Goal: Information Seeking & Learning: Learn about a topic

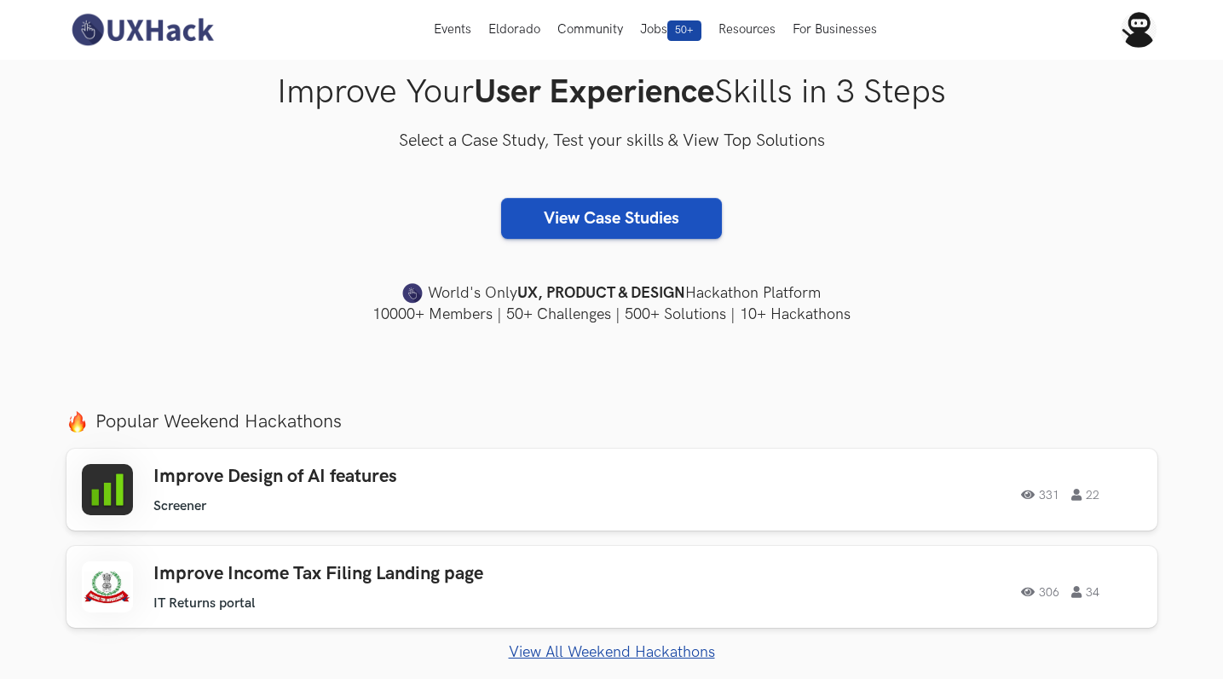
scroll to position [169, 0]
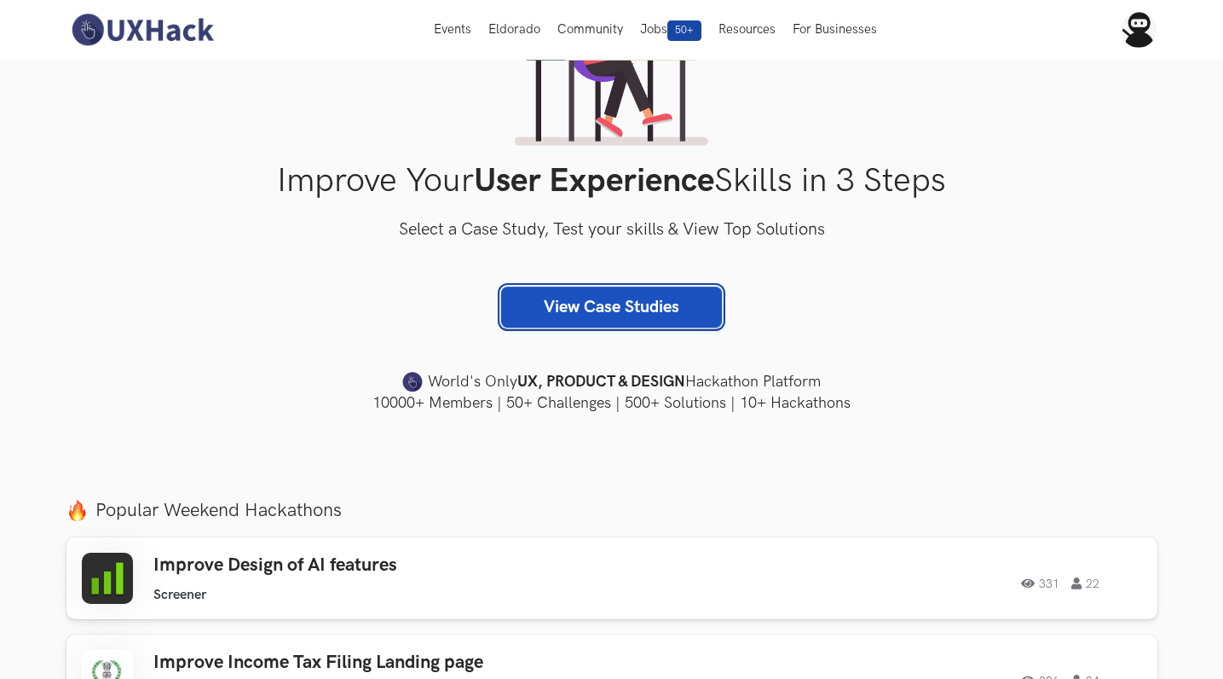
click at [622, 301] on link "View Case Studies" at bounding box center [611, 306] width 221 height 41
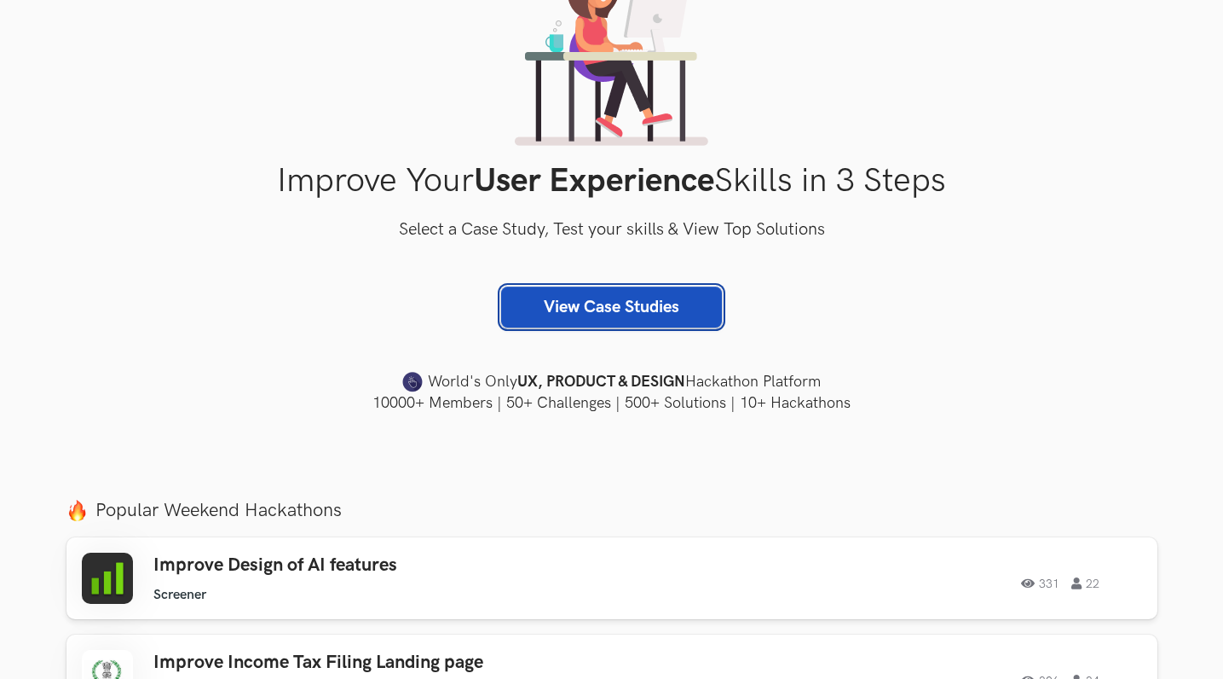
scroll to position [213, 0]
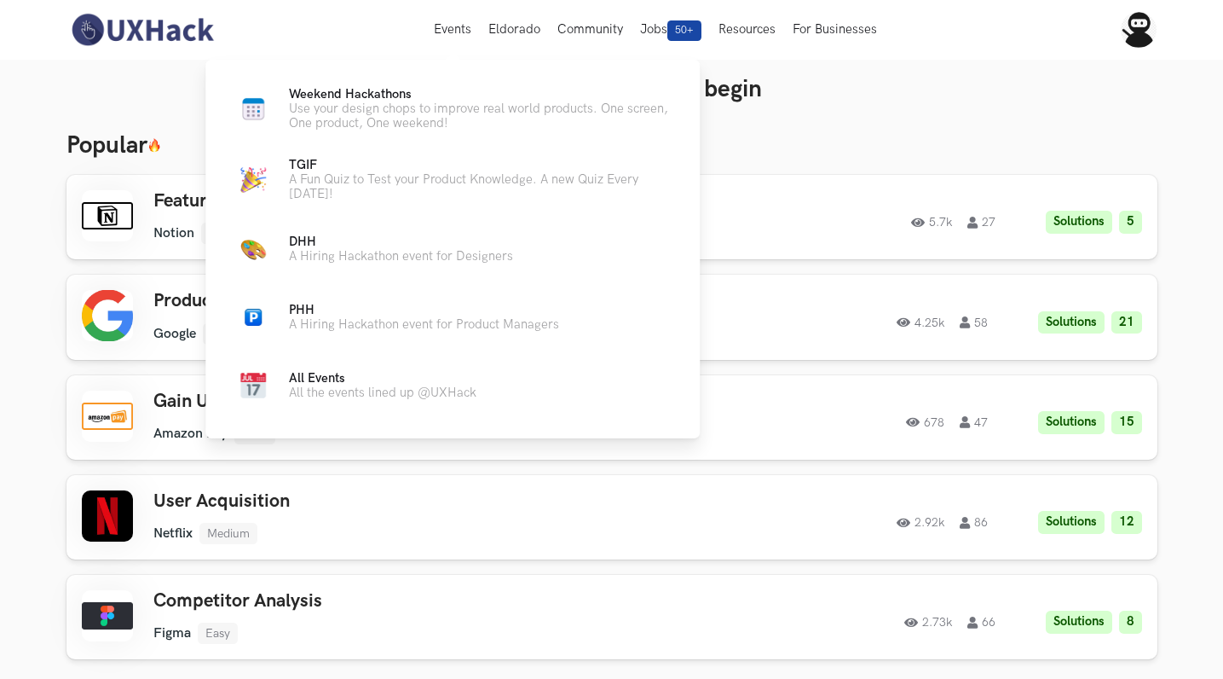
click at [330, 84] on div "Weekend Hackathons Live Use your design chops to improve real world products. O…" at bounding box center [452, 246] width 495 height 373
click at [309, 98] on span "Weekend Hackathons Live" at bounding box center [350, 94] width 123 height 14
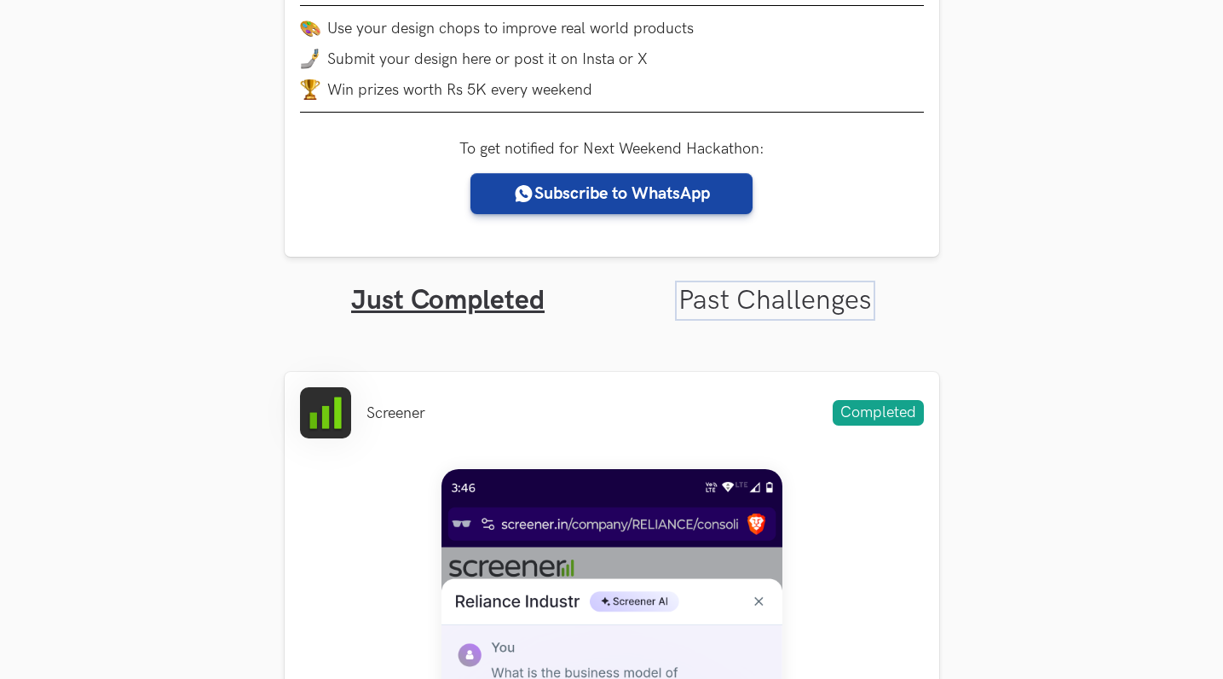
click at [741, 306] on link "Past Challenges" at bounding box center [776, 300] width 194 height 33
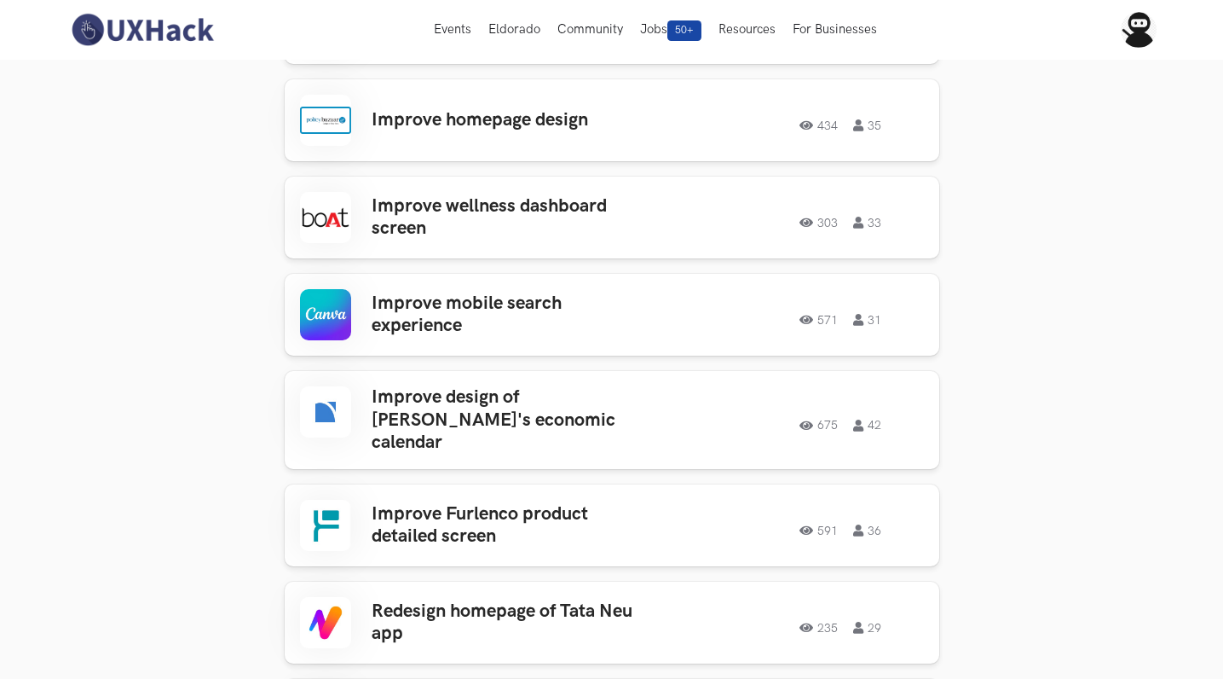
scroll to position [881, 0]
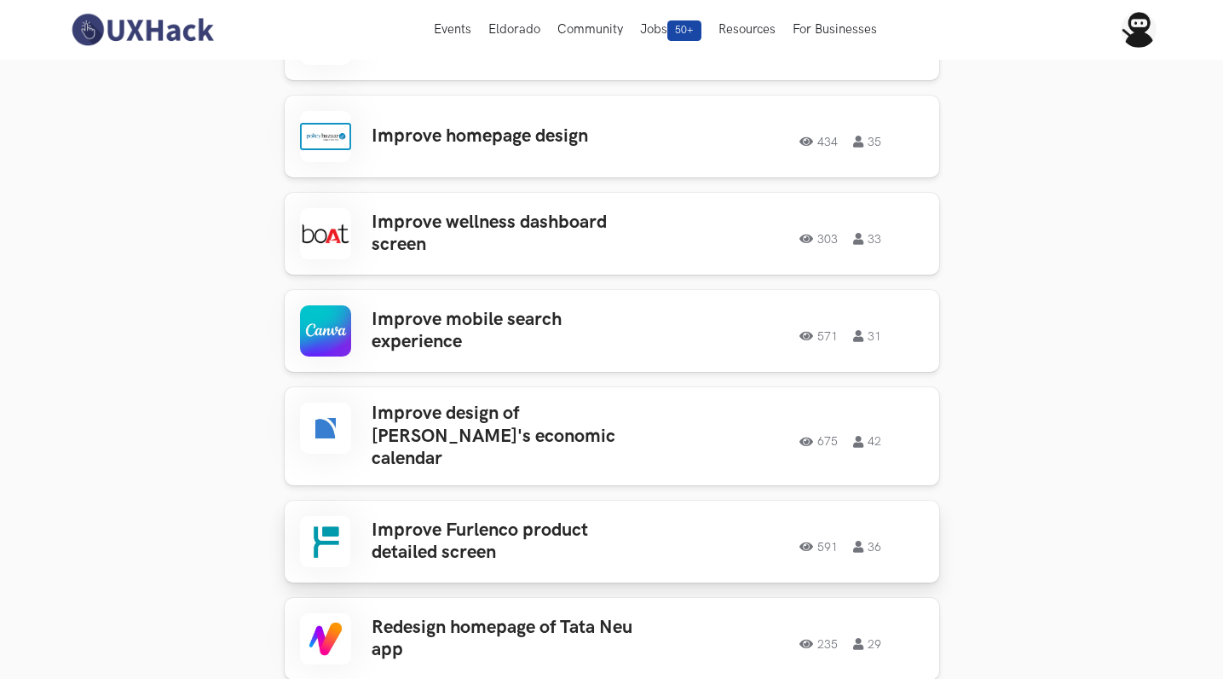
click at [462, 519] on h3 "Improve Furlenco product detailed screen" at bounding box center [505, 541] width 266 height 45
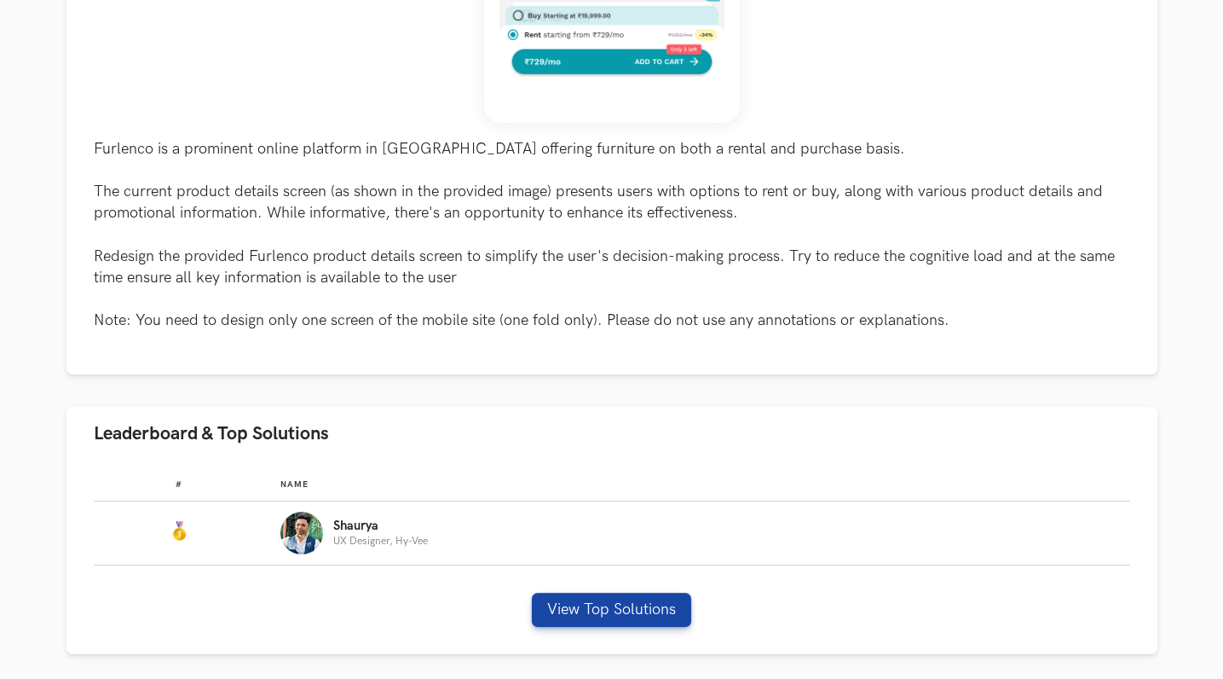
scroll to position [695, 0]
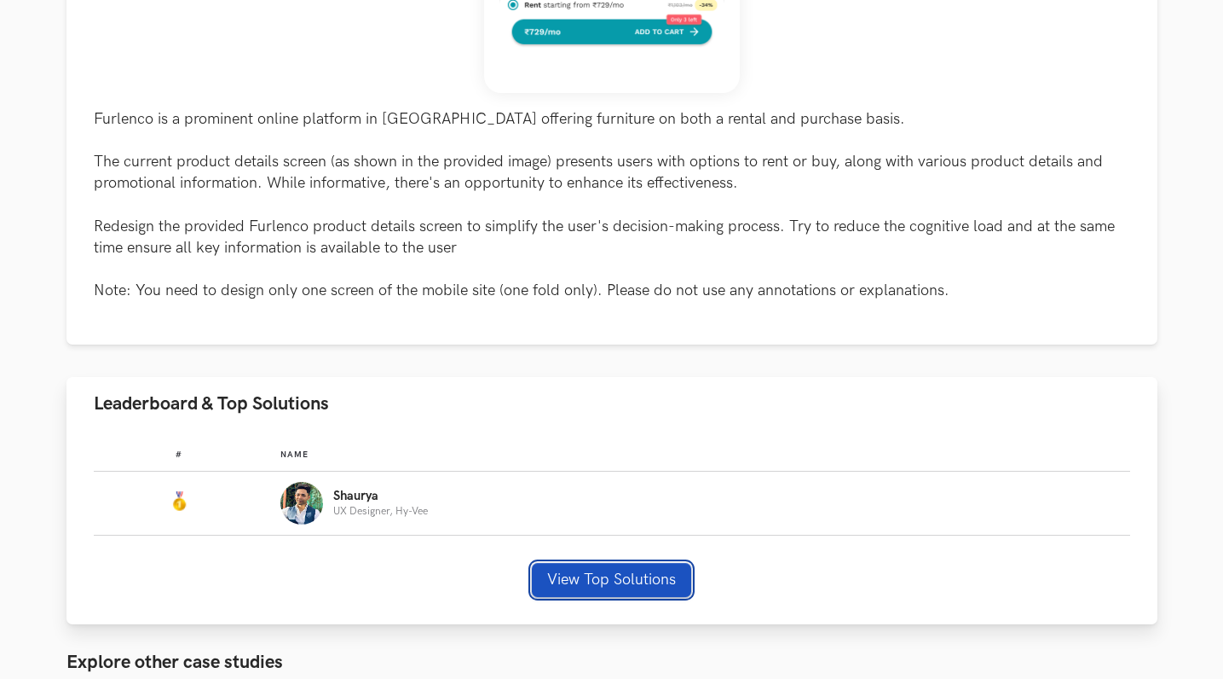
click at [565, 582] on button "View Top Solutions" at bounding box center [611, 580] width 159 height 34
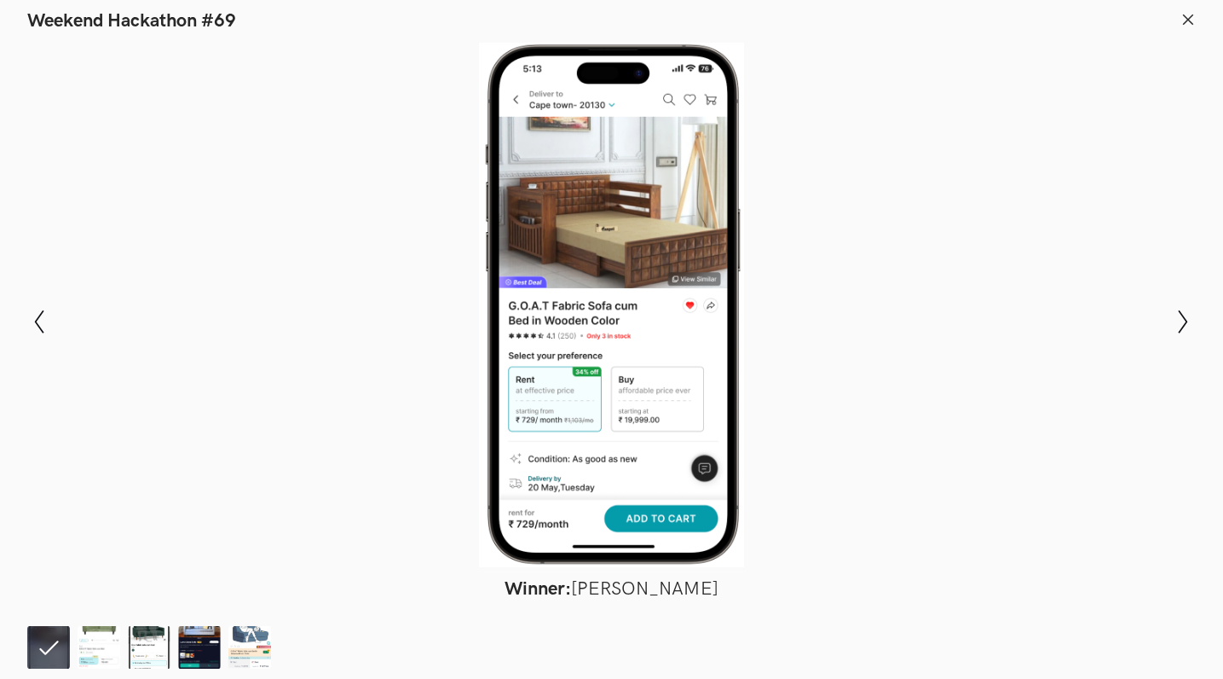
scroll to position [1394, 0]
